Goal: Task Accomplishment & Management: Manage account settings

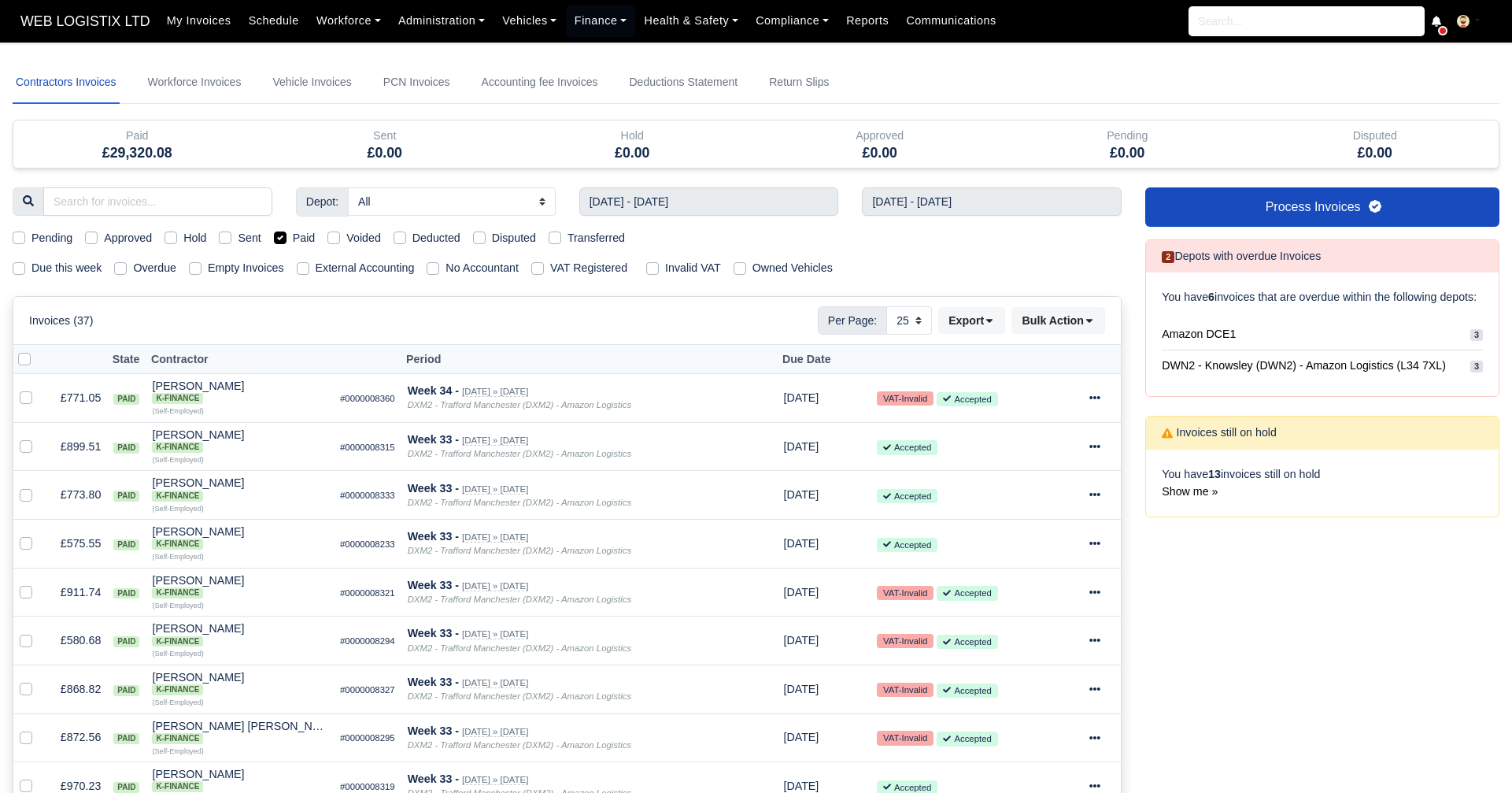
select select "25"
click at [293, 233] on label "Paid" at bounding box center [304, 238] width 23 height 19
click at [274, 233] on input "Paid" at bounding box center [280, 236] width 12 height 12
checkbox input "false"
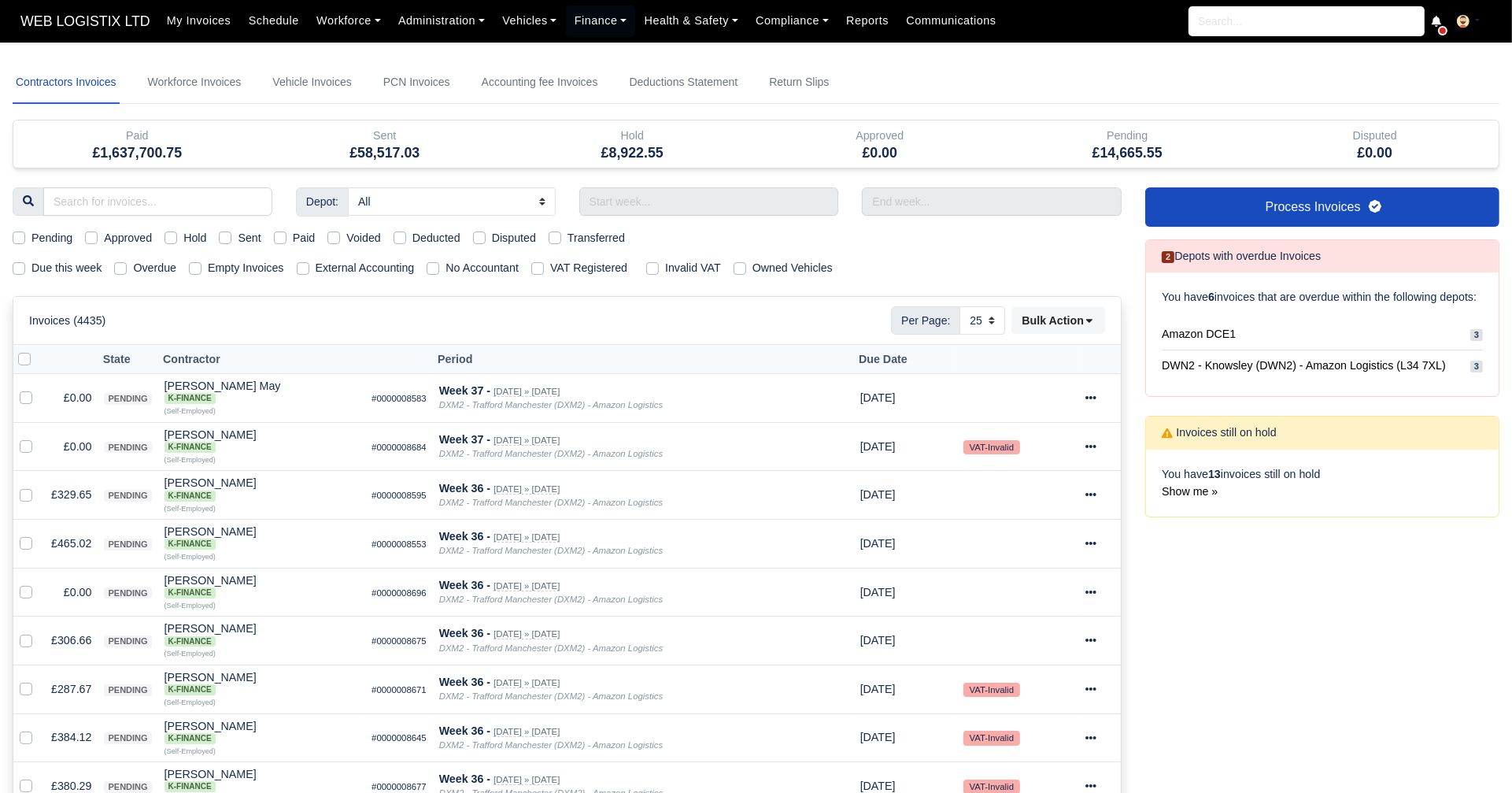
click at [238, 233] on label "Sent" at bounding box center [250, 238] width 23 height 19
click at [219, 233] on input "Sent" at bounding box center [225, 236] width 12 height 12
checkbox input "true"
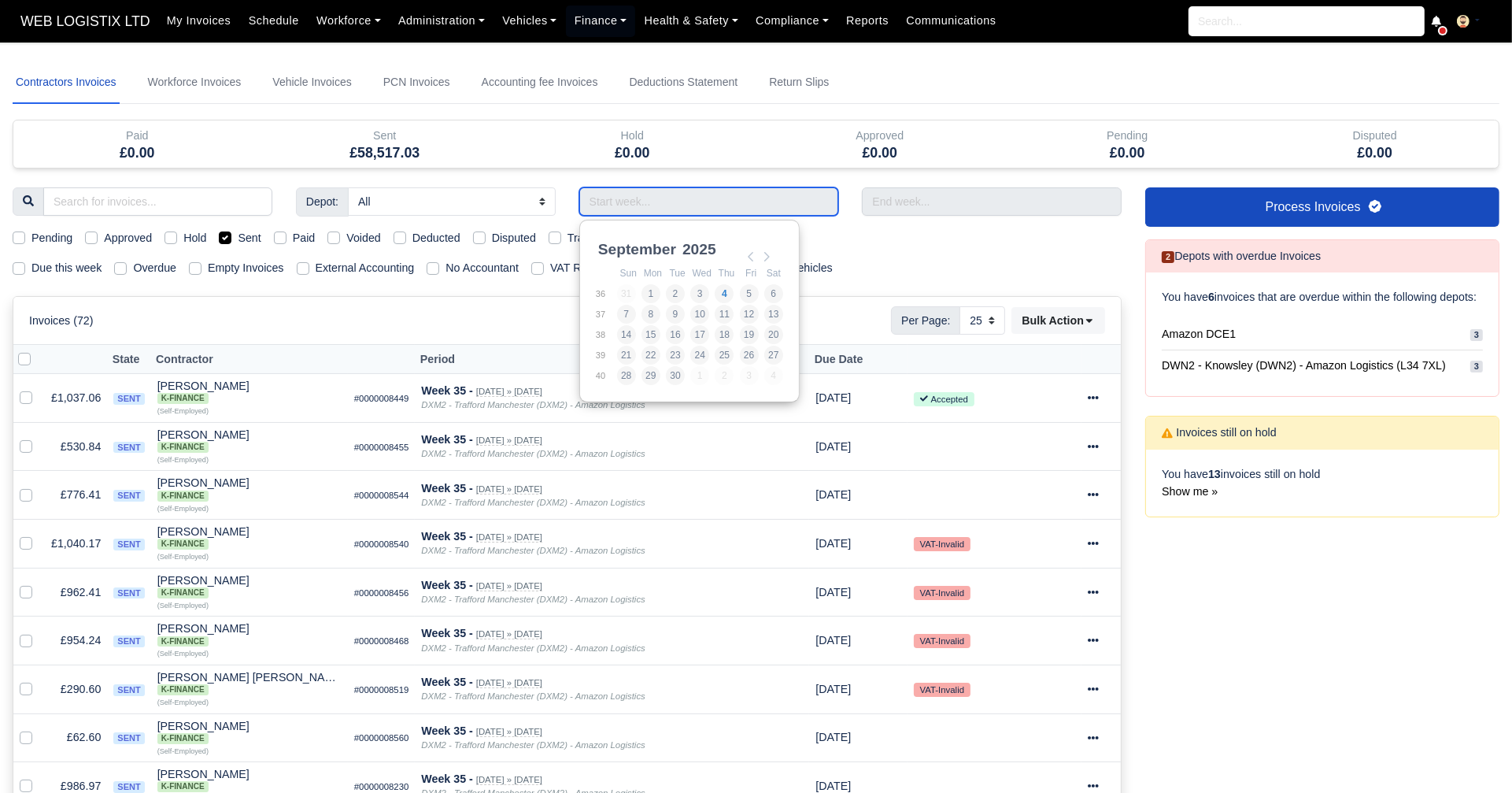
click at [624, 207] on input "Use the arrow keys to pick a date" at bounding box center [709, 202] width 260 height 28
type input "[DATE] - [DATE]"
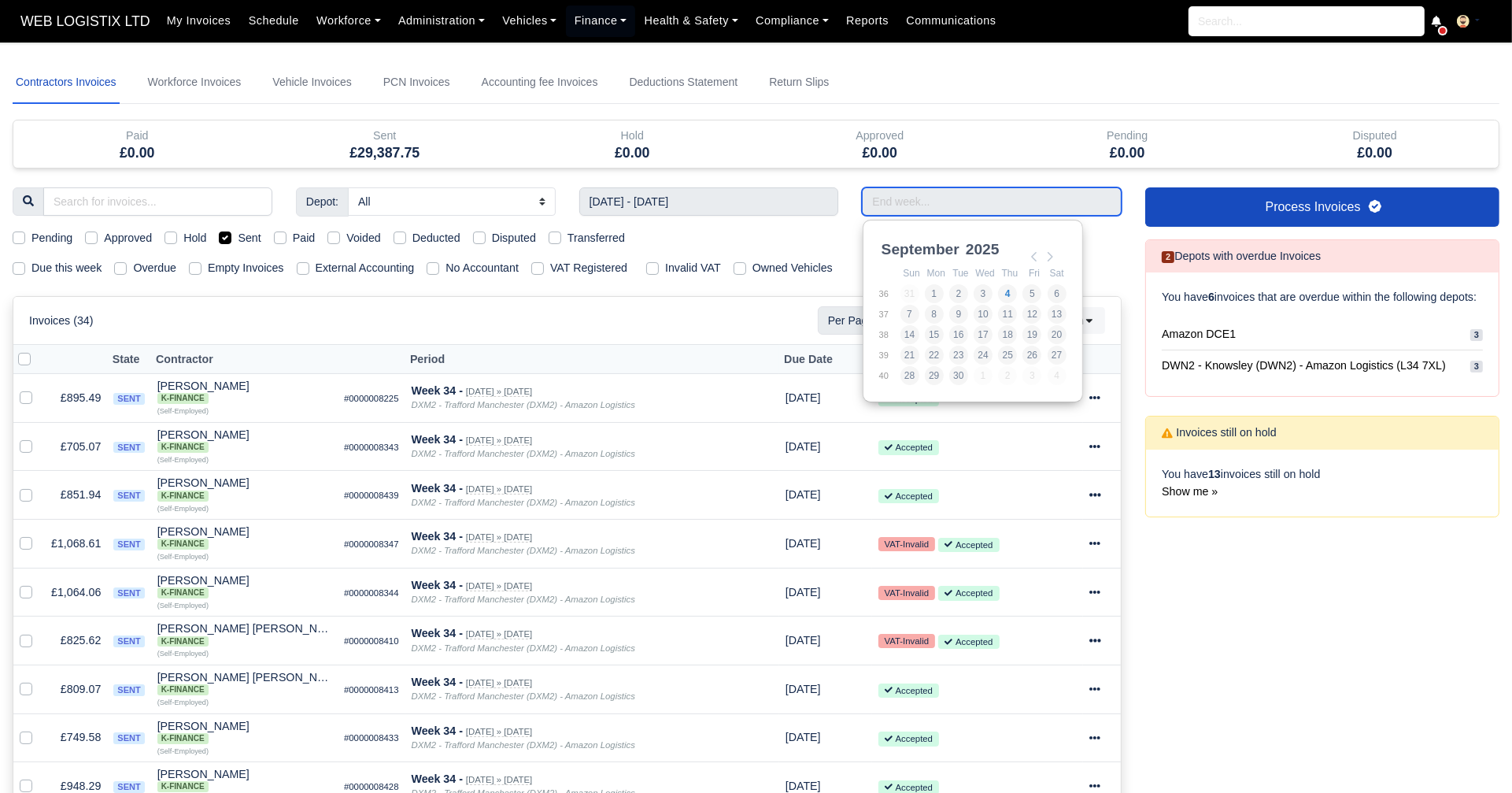
click at [898, 207] on input "Use the arrow keys to pick a date" at bounding box center [992, 202] width 260 height 28
type input "[DATE] - [DATE]"
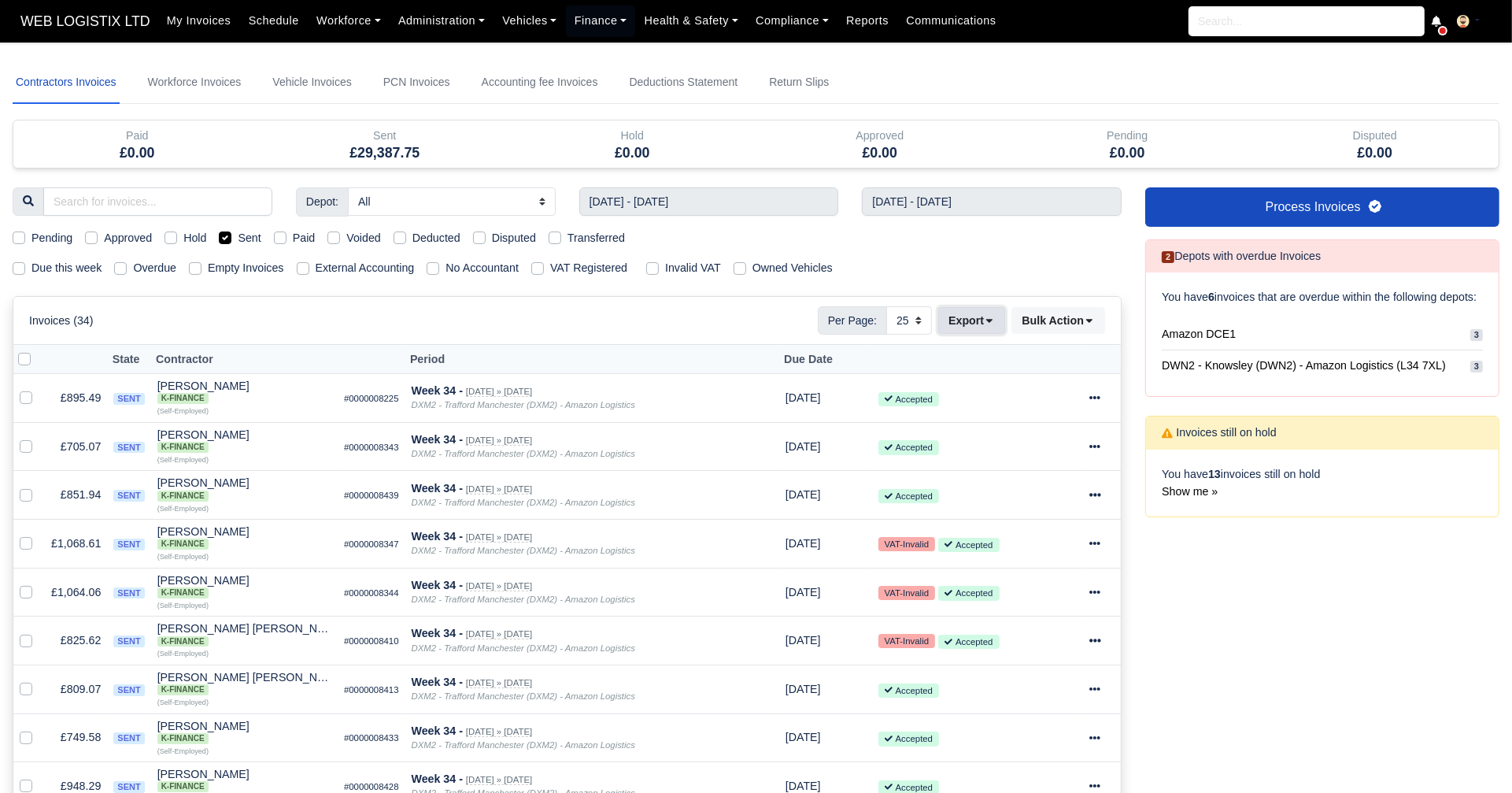
click at [994, 315] on icon at bounding box center [989, 320] width 11 height 11
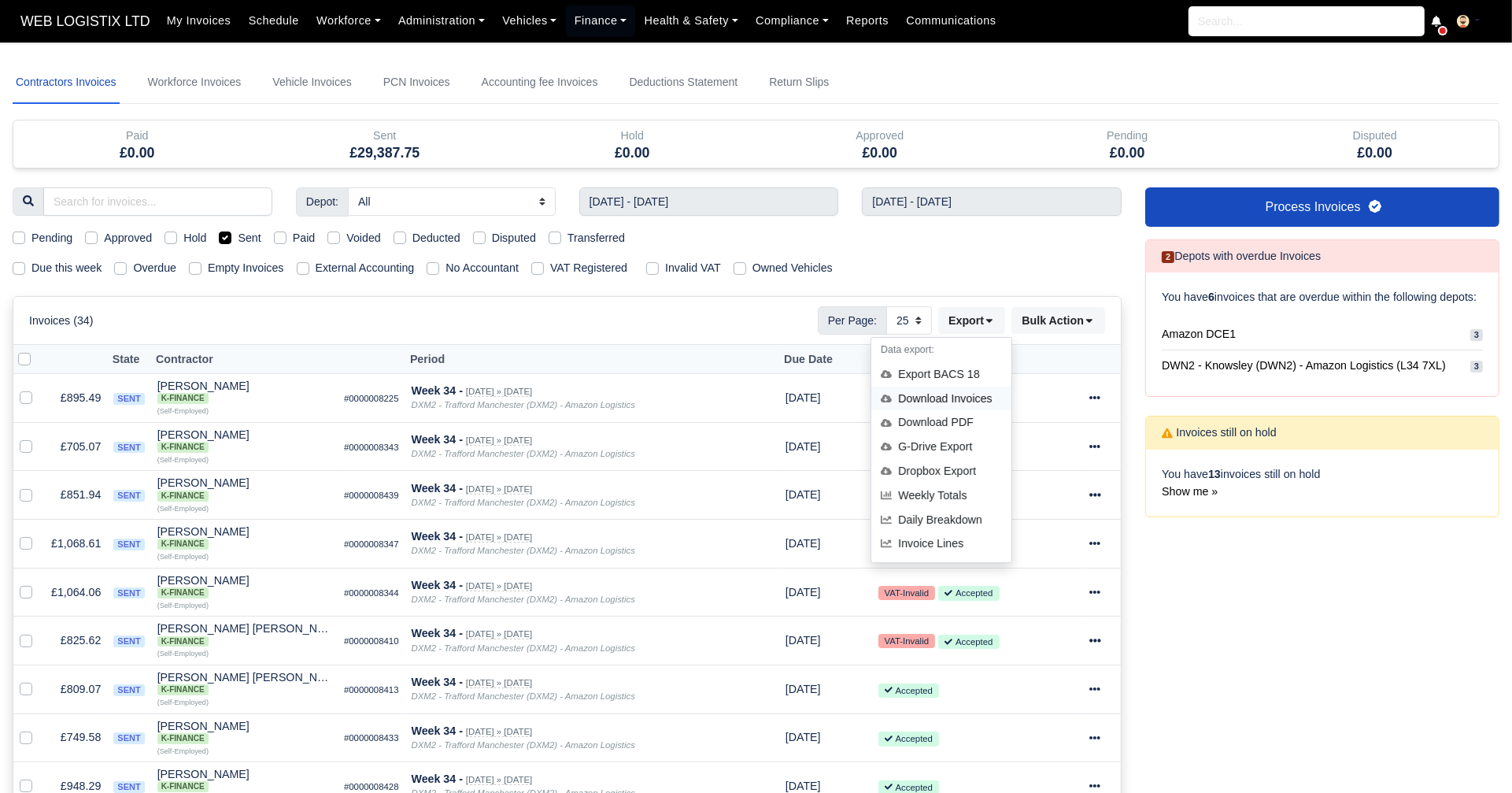
click at [959, 397] on div "Download Invoices" at bounding box center [942, 399] width 140 height 25
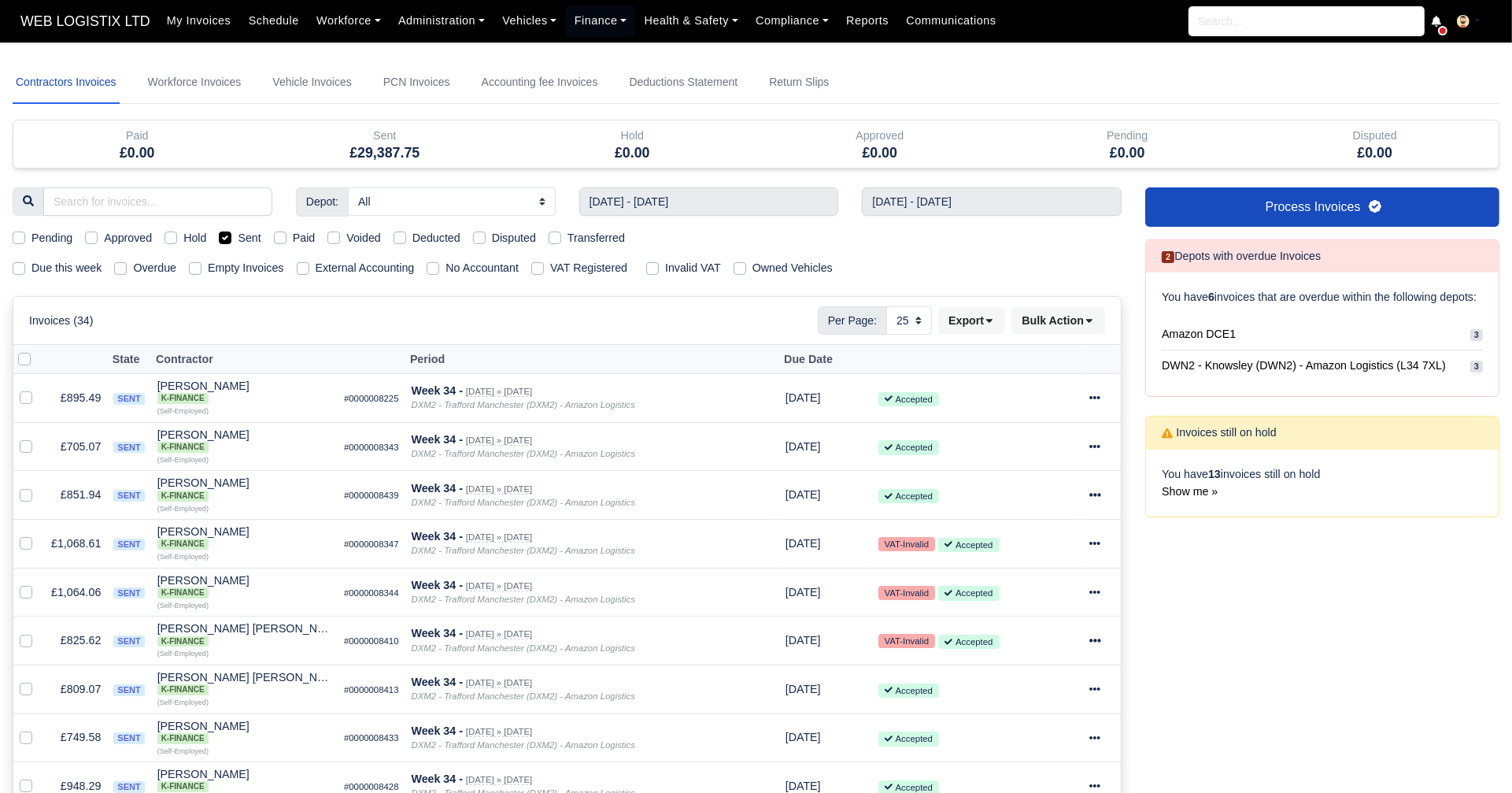
click at [346, 234] on label "Voided" at bounding box center [363, 238] width 34 height 19
click at [327, 234] on input "Voided" at bounding box center [333, 236] width 12 height 12
checkbox input "true"
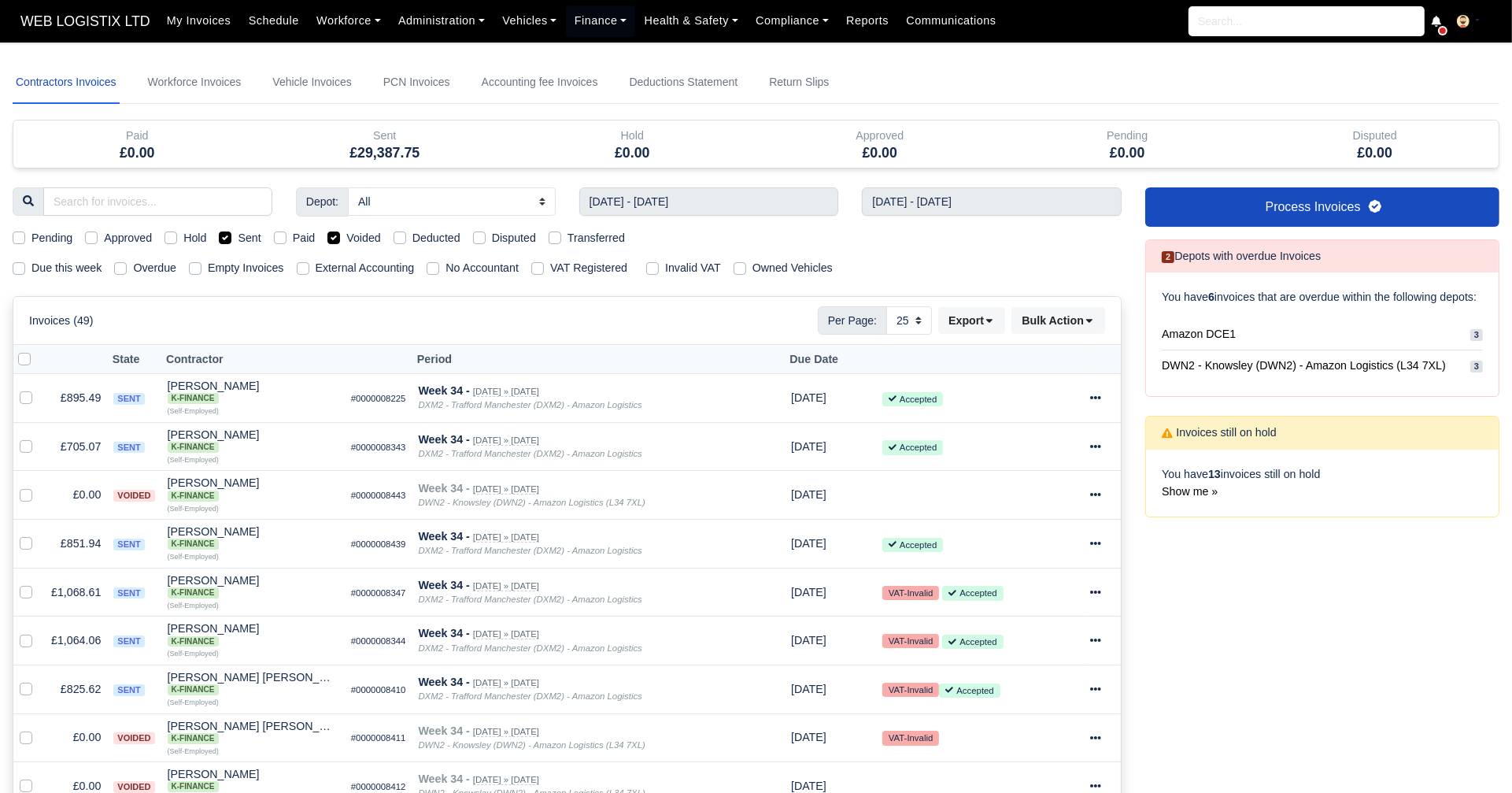
click at [238, 239] on label "Sent" at bounding box center [250, 238] width 23 height 19
click at [231, 239] on input "Sent" at bounding box center [225, 236] width 12 height 12
checkbox input "false"
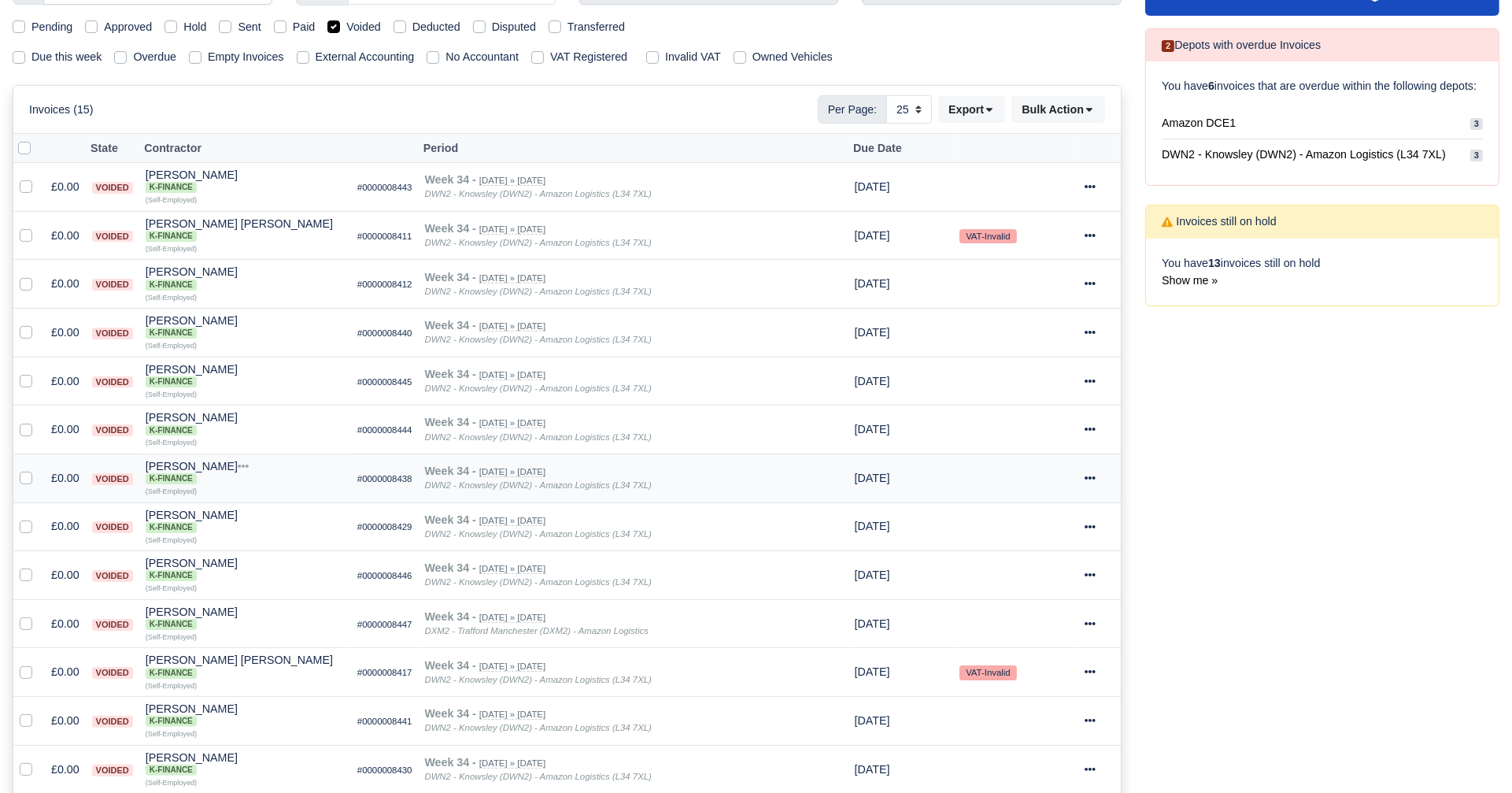
scroll to position [208, 0]
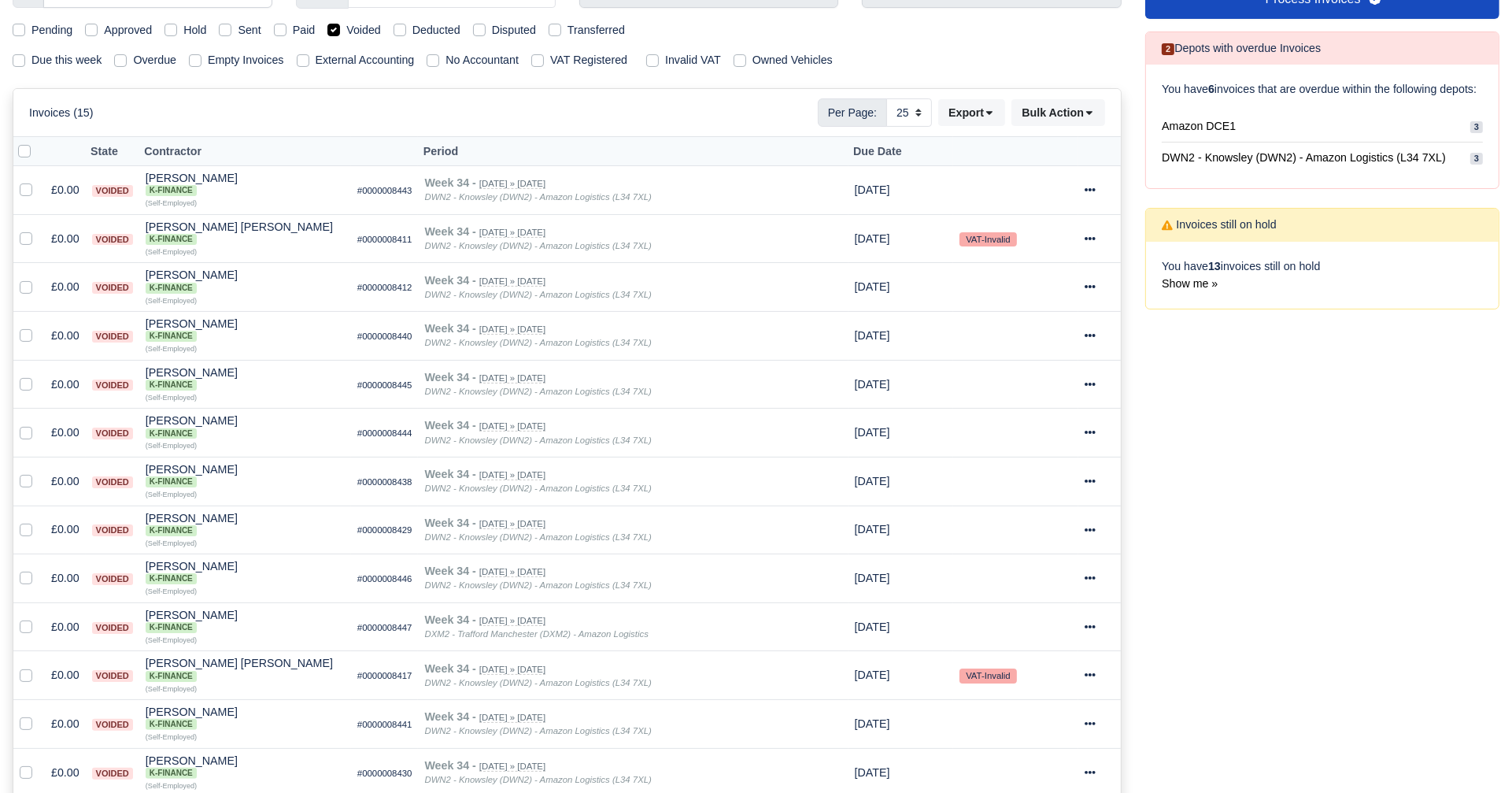
click at [1448, 408] on div "Process Invoices 2 Depots with overdue Invoices You have 6 invoices that are ov…" at bounding box center [1322, 446] width 378 height 934
click at [346, 26] on label "Voided" at bounding box center [363, 30] width 34 height 19
click at [335, 26] on input "Voided" at bounding box center [333, 27] width 12 height 12
checkbox input "false"
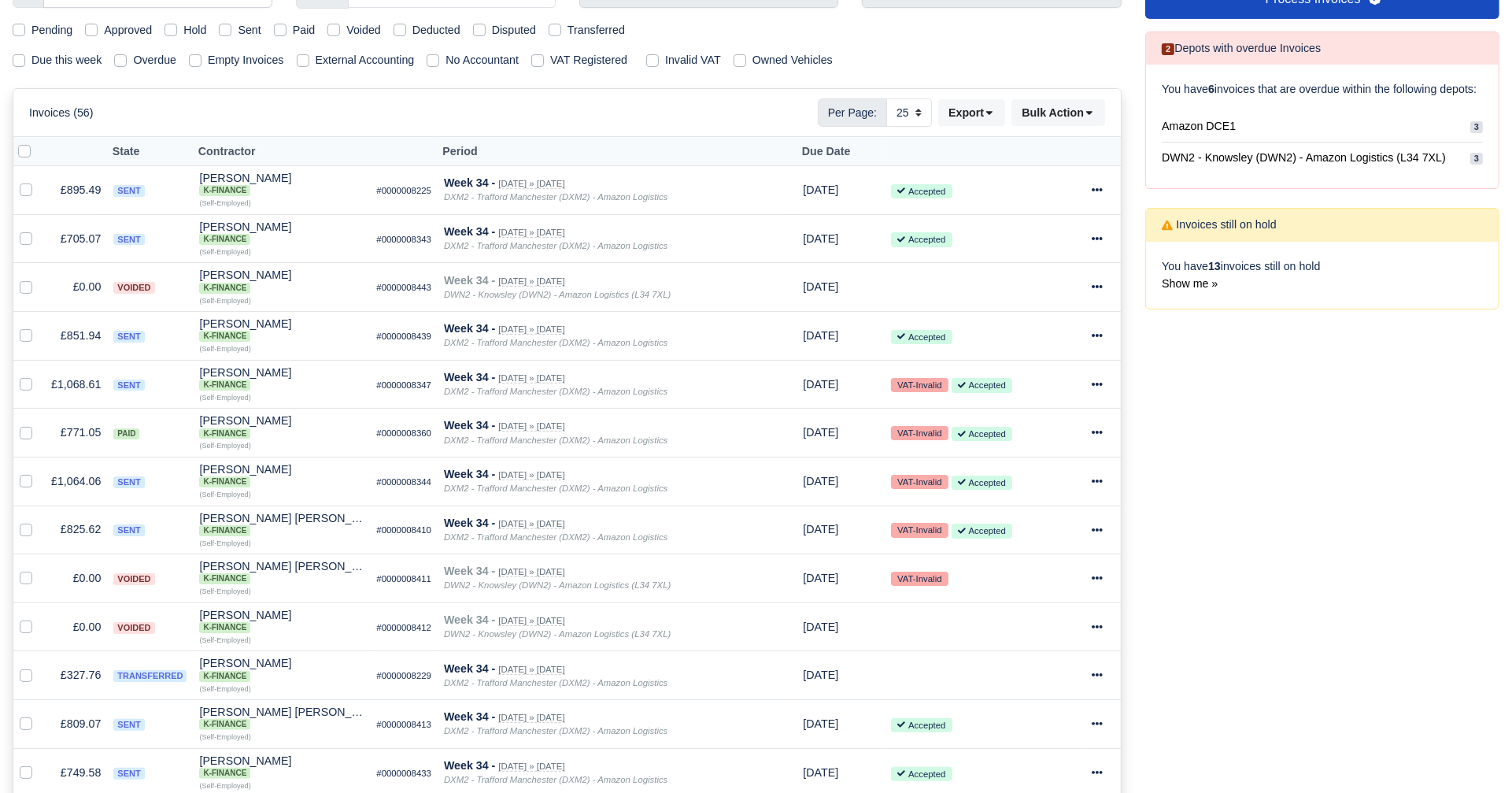
click at [238, 26] on label "Sent" at bounding box center [250, 30] width 23 height 19
click at [227, 26] on input "Sent" at bounding box center [225, 27] width 12 height 12
checkbox input "true"
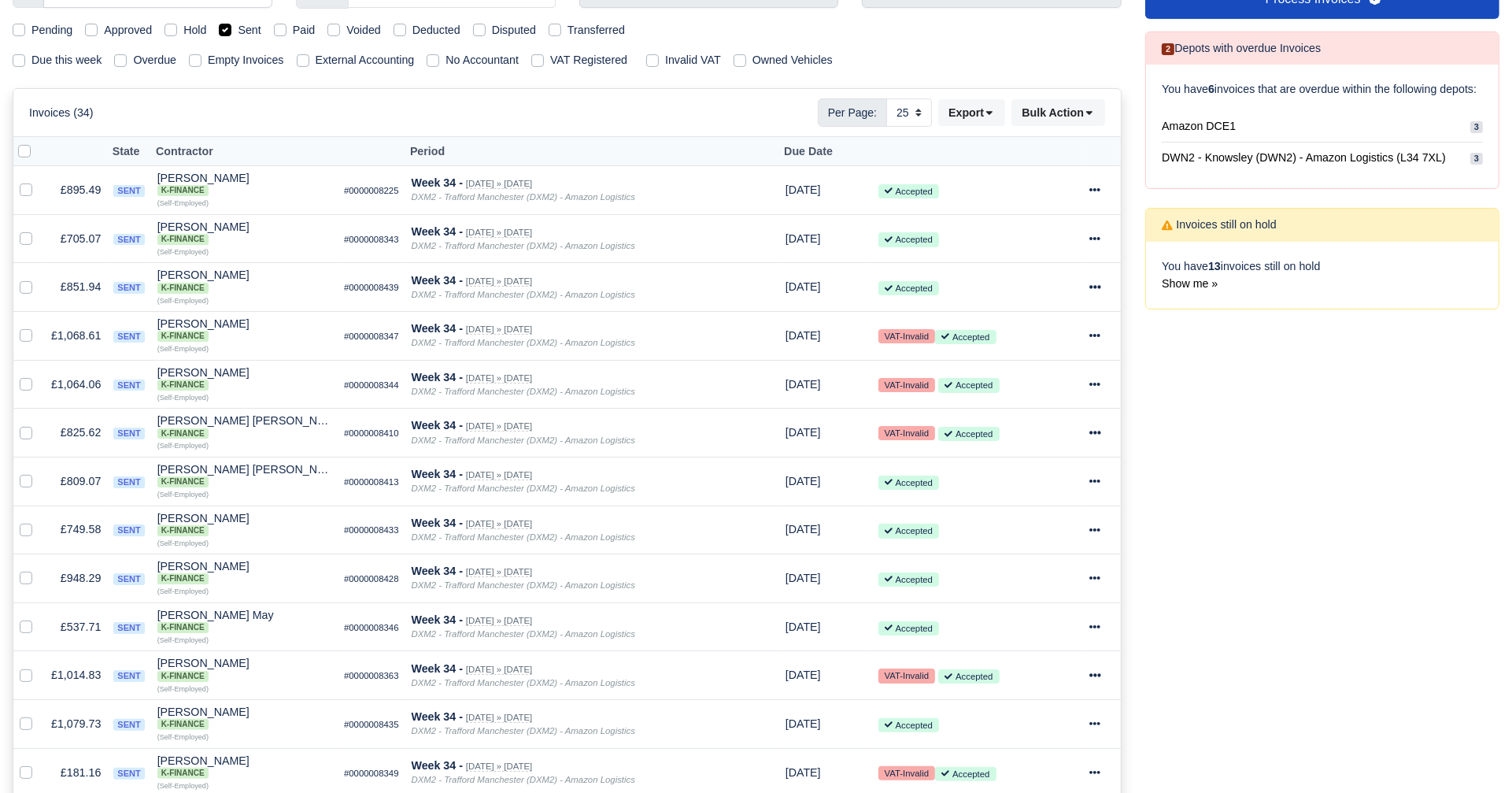
click at [1441, 391] on div "Process Invoices 2 Depots with overdue Invoices You have 6 invoices that are ov…" at bounding box center [1322, 710] width 378 height 1461
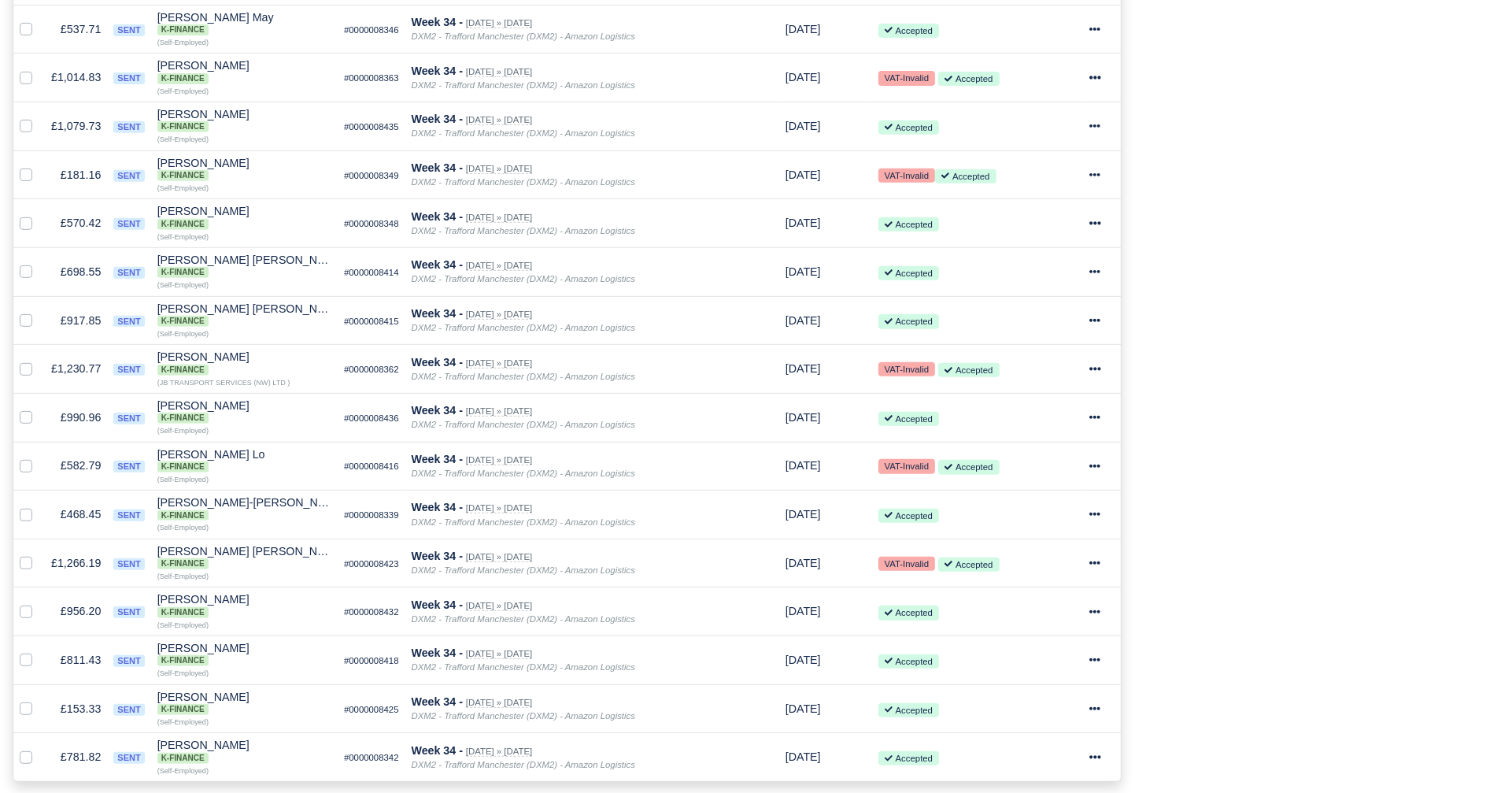
scroll to position [829, 0]
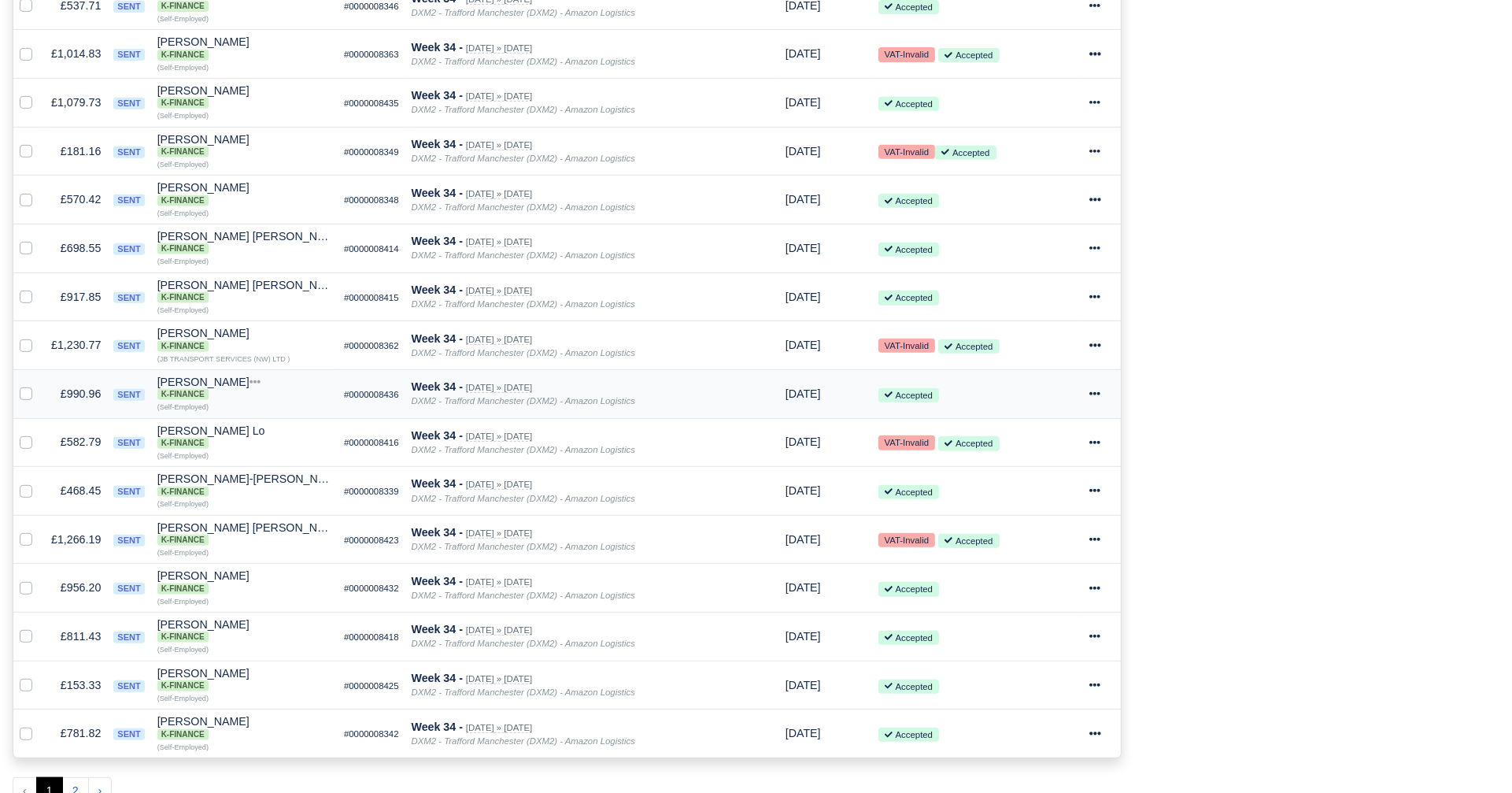
click at [1096, 388] on icon at bounding box center [1095, 393] width 11 height 11
click at [1030, 626] on link "Print" at bounding box center [1044, 639] width 140 height 25
